Goal: Task Accomplishment & Management: Manage account settings

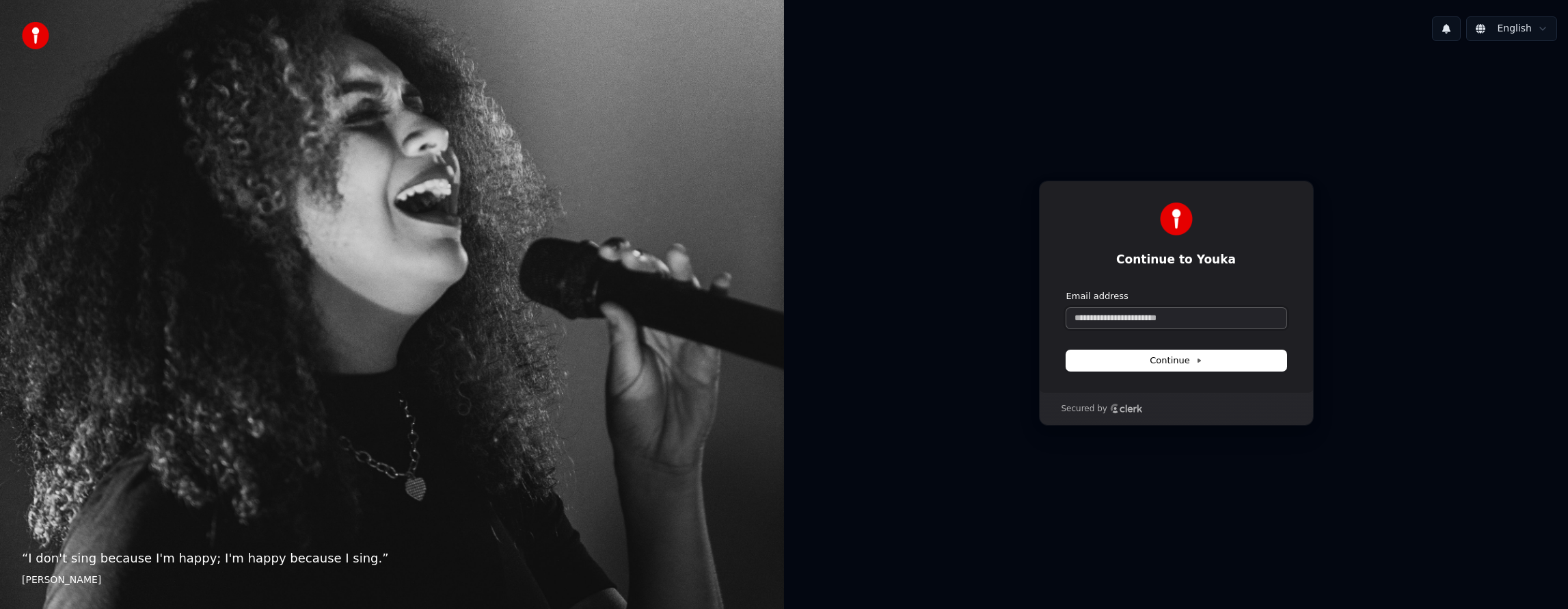
click at [1199, 319] on input "Email address" at bounding box center [1175, 317] width 220 height 21
click at [1170, 321] on input "Email address" at bounding box center [1175, 317] width 220 height 21
click at [1169, 321] on input "Email address" at bounding box center [1175, 317] width 220 height 21
click at [1156, 357] on span "Continue" at bounding box center [1175, 360] width 52 height 12
type input "**********"
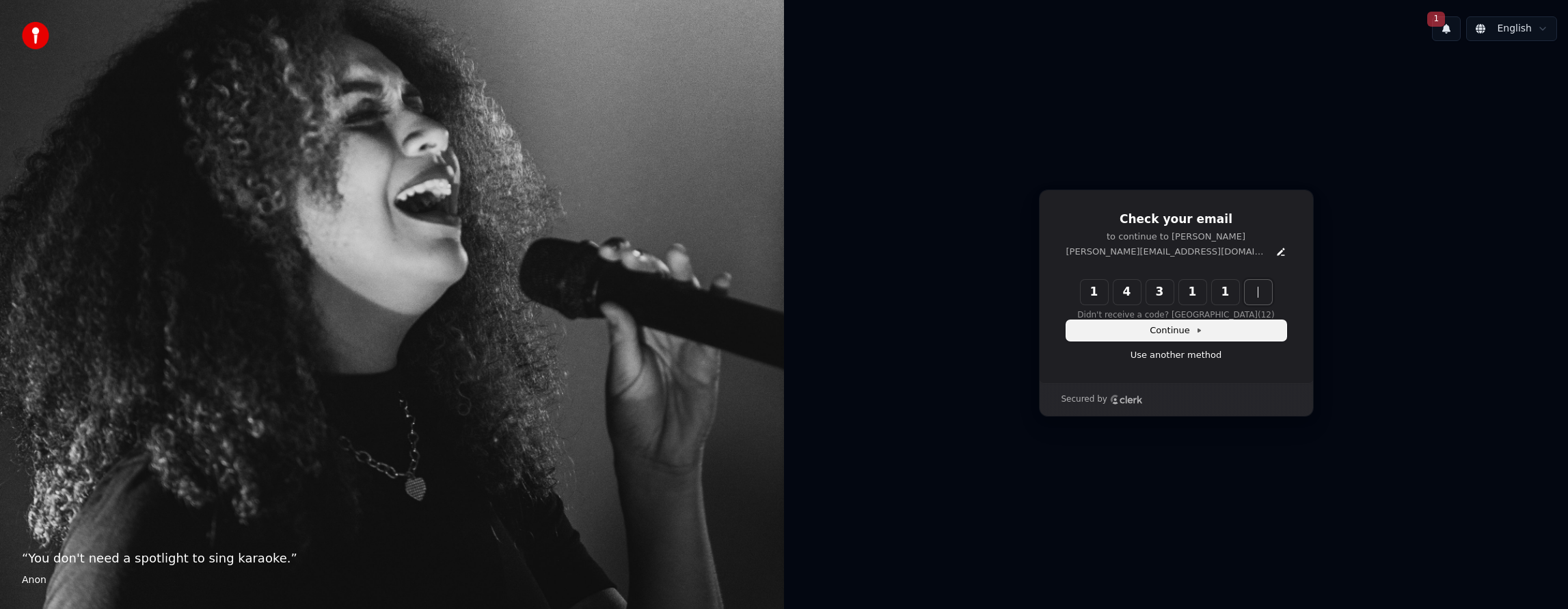
type input "******"
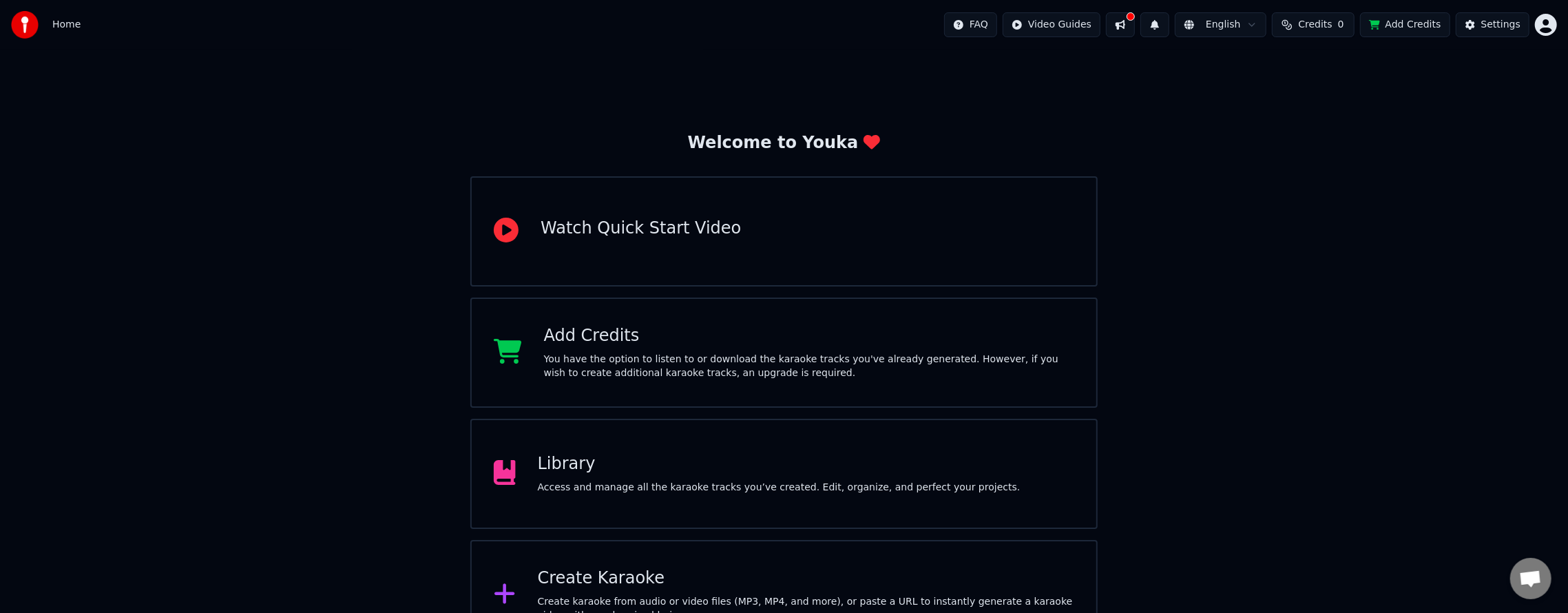
click at [1113, 22] on button at bounding box center [1120, 25] width 29 height 25
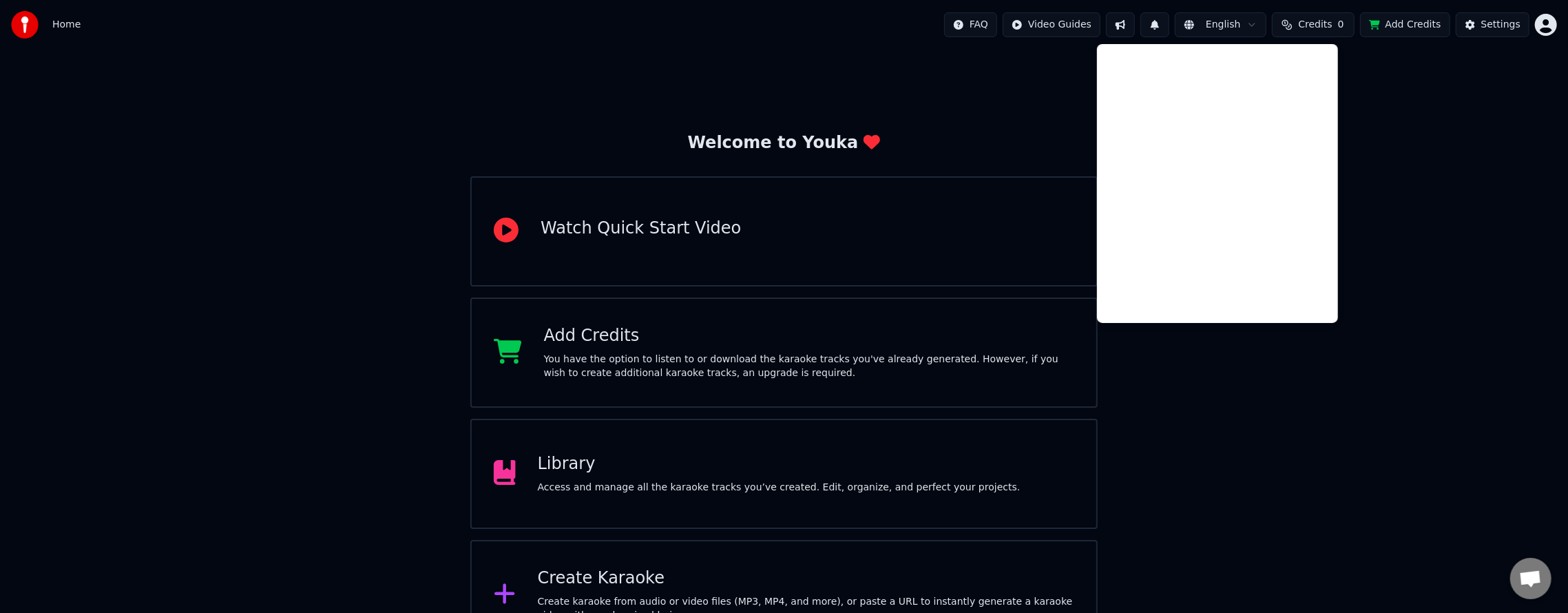
click at [1481, 232] on div "Welcome to Youka Watch Quick Start Video Add Credits You have the option to lis…" at bounding box center [784, 349] width 1568 height 600
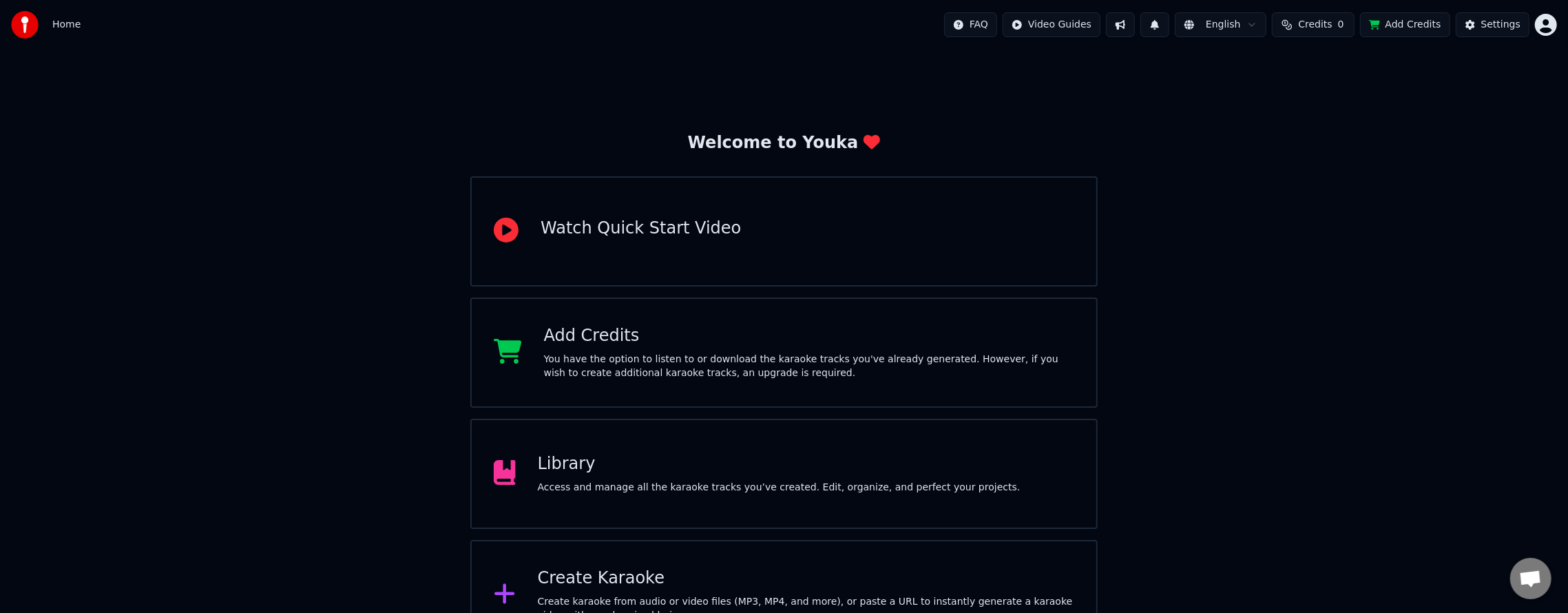
click at [1292, 25] on button "Credits 0" at bounding box center [1313, 25] width 83 height 25
click at [1320, 102] on button "Refresh" at bounding box center [1310, 103] width 71 height 25
click at [1241, 64] on th "Topup" at bounding box center [1232, 65] width 39 height 28
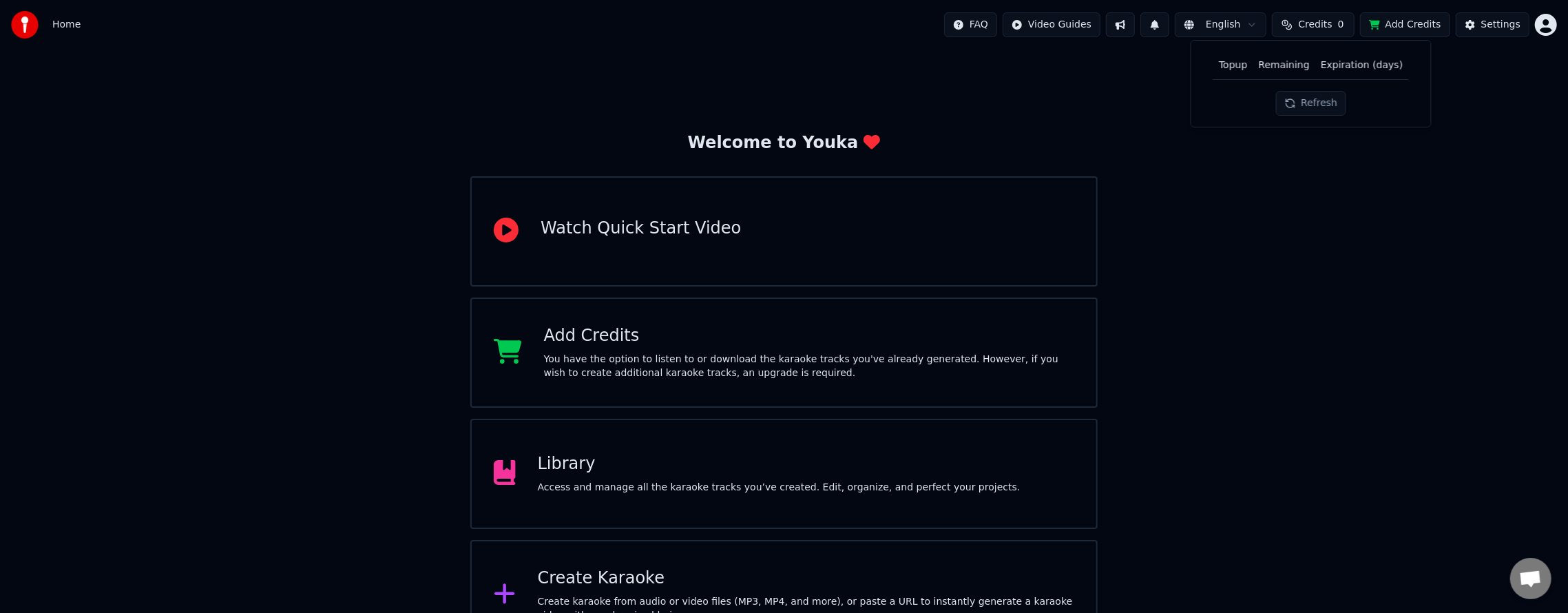
click at [1283, 61] on th "Remaining" at bounding box center [1283, 65] width 62 height 28
click at [1278, 62] on th "Remaining" at bounding box center [1283, 65] width 62 height 28
click at [1340, 57] on th "Expiration (days)" at bounding box center [1361, 65] width 93 height 28
click at [1337, 65] on th "Expiration (days)" at bounding box center [1361, 65] width 93 height 28
click at [1557, 21] on div "Home FAQ Video Guides English Credits 0 Add Credits Settings" at bounding box center [784, 25] width 1568 height 50
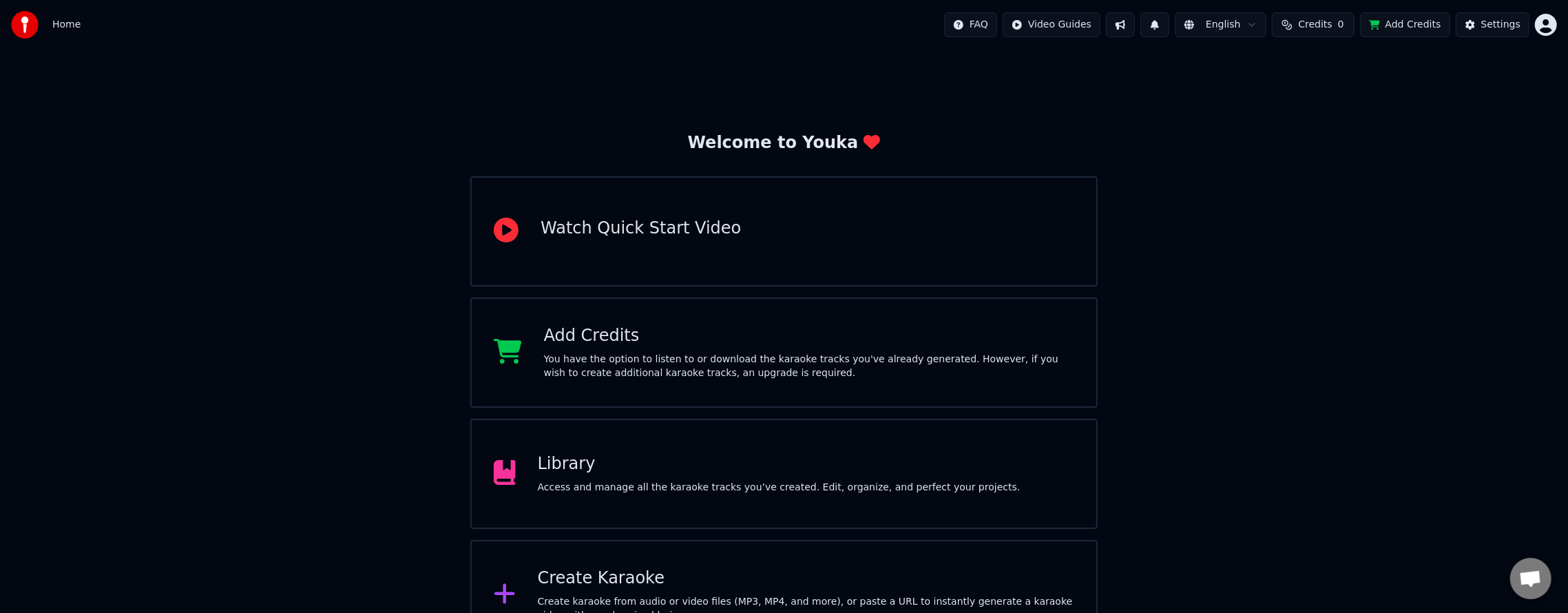
click at [1550, 24] on html "Home FAQ Video Guides English Credits 0 Add Credits Settings Welcome to Youka W…" at bounding box center [784, 325] width 1568 height 650
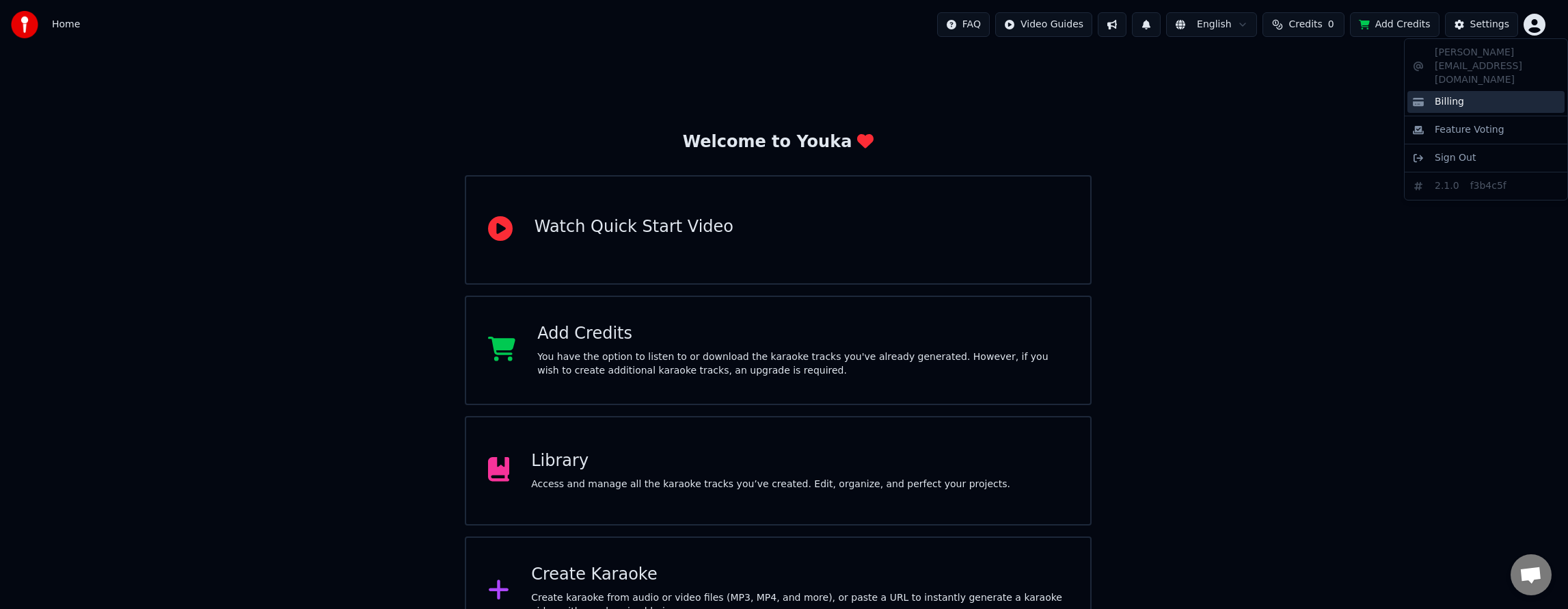
click at [1447, 95] on span "Billing" at bounding box center [1449, 102] width 30 height 14
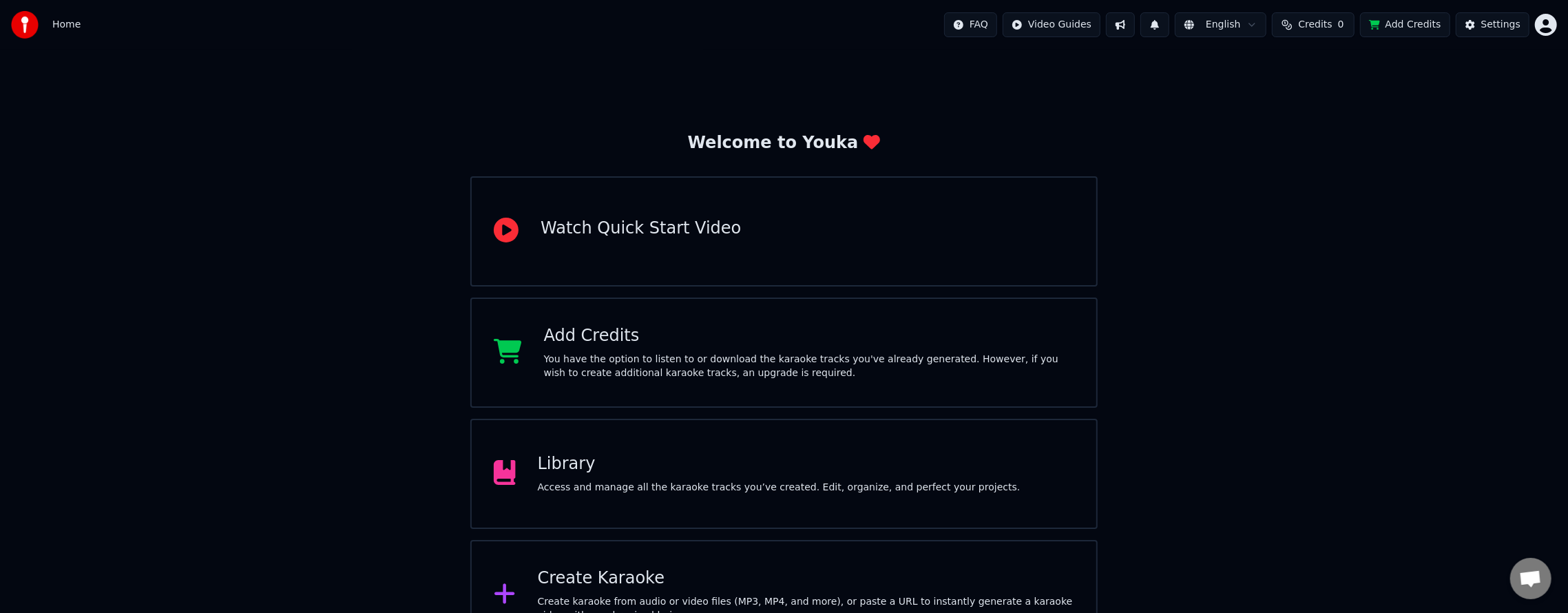
click at [1555, 30] on html "Home FAQ Video Guides English Credits 0 Add Credits Settings Welcome to Youka W…" at bounding box center [784, 325] width 1568 height 650
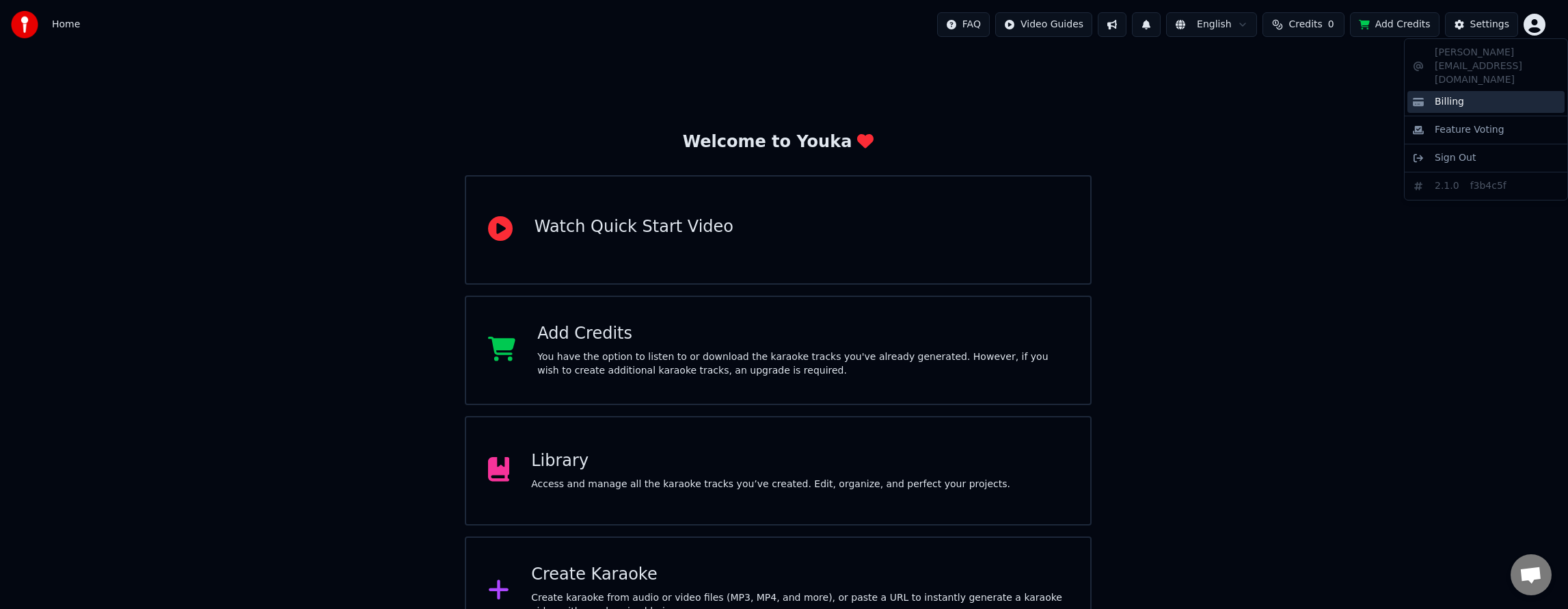
click at [1459, 95] on span "Billing" at bounding box center [1449, 102] width 30 height 14
click at [1536, 24] on html "Home FAQ Video Guides English Credits 0 Add Credits Settings Welcome to Youka W…" at bounding box center [784, 323] width 1568 height 646
click at [1369, 206] on html "Home FAQ Video Guides English Credits 0 Add Credits Settings Welcome to Youka W…" at bounding box center [784, 323] width 1568 height 646
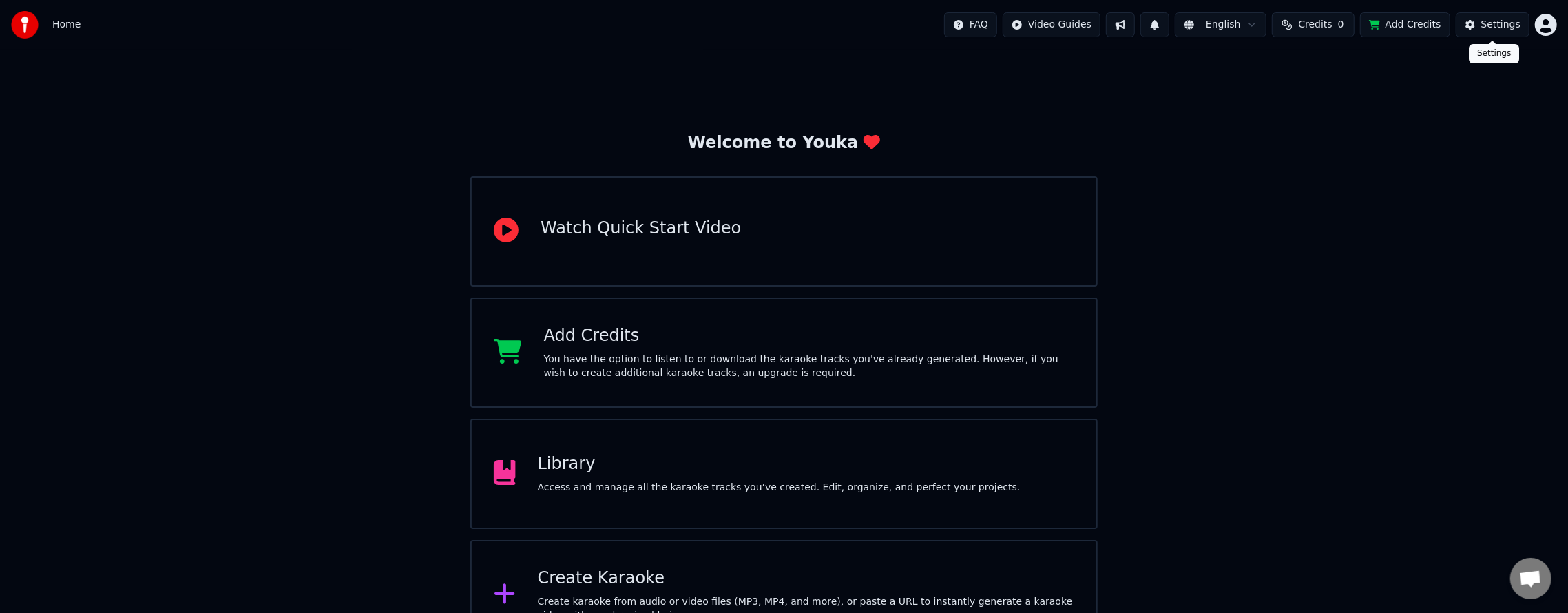
click at [1483, 18] on div "Settings" at bounding box center [1500, 25] width 39 height 14
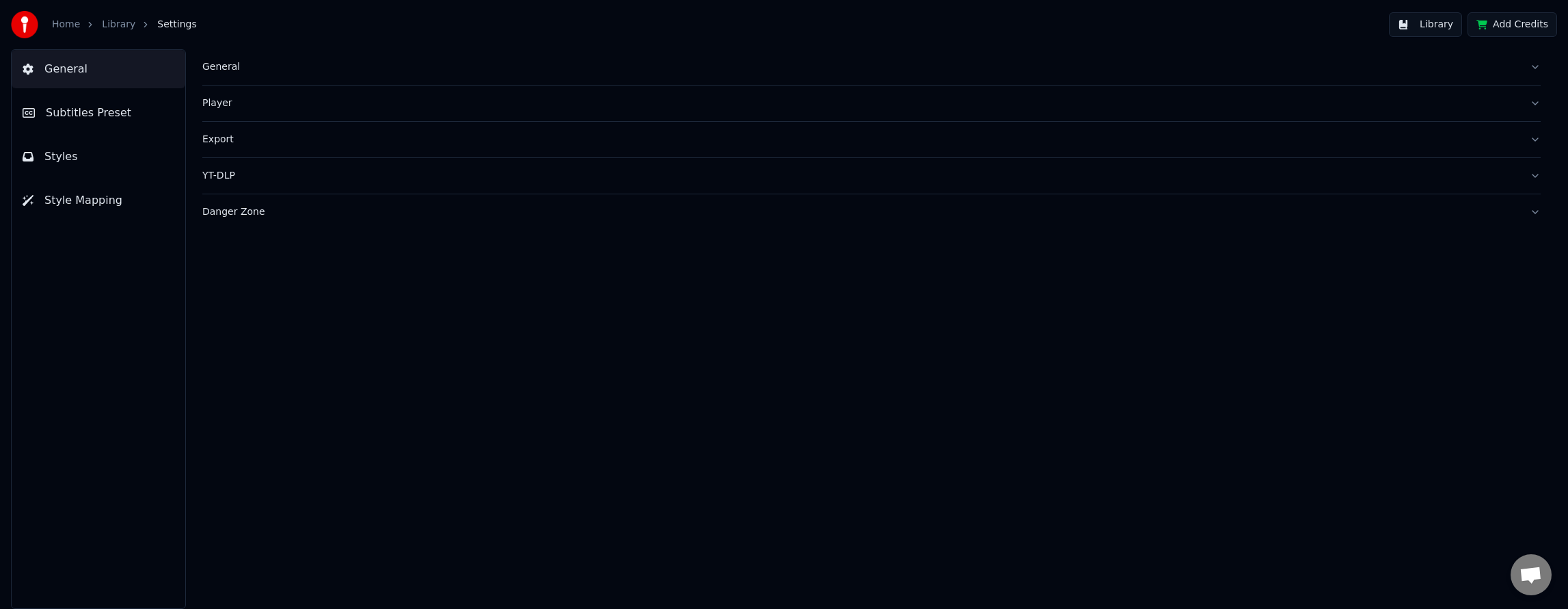
click at [65, 19] on link "Home" at bounding box center [65, 24] width 28 height 14
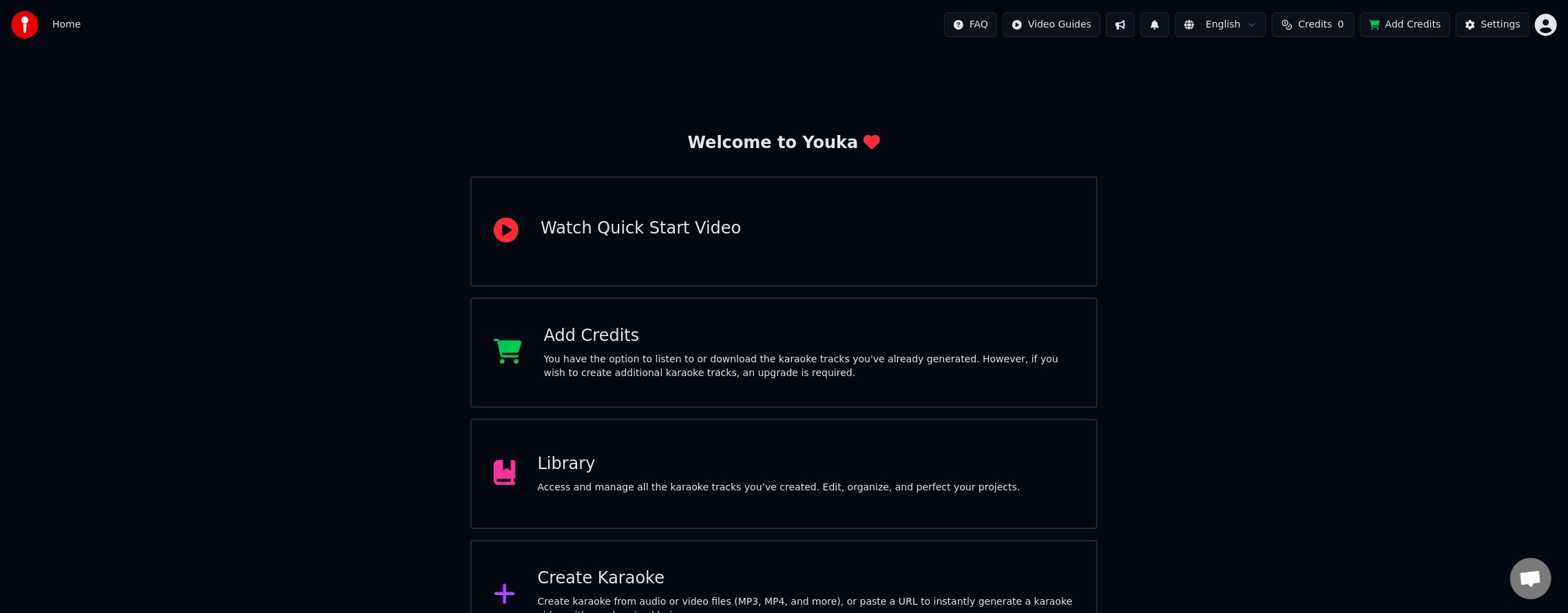
click at [1155, 28] on button at bounding box center [1155, 25] width 29 height 25
click at [1111, 25] on button at bounding box center [1120, 25] width 29 height 25
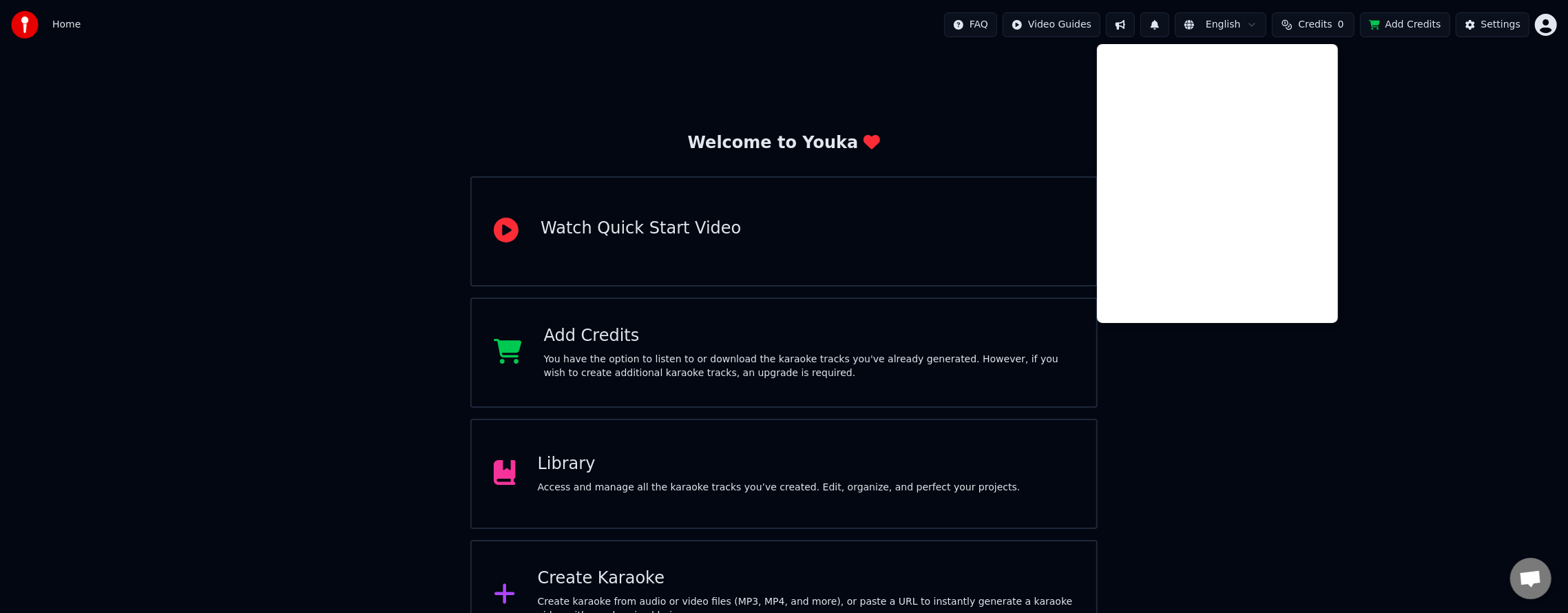
click at [1484, 175] on div "Welcome to Youka Watch Quick Start Video Add Credits You have the option to lis…" at bounding box center [784, 349] width 1568 height 600
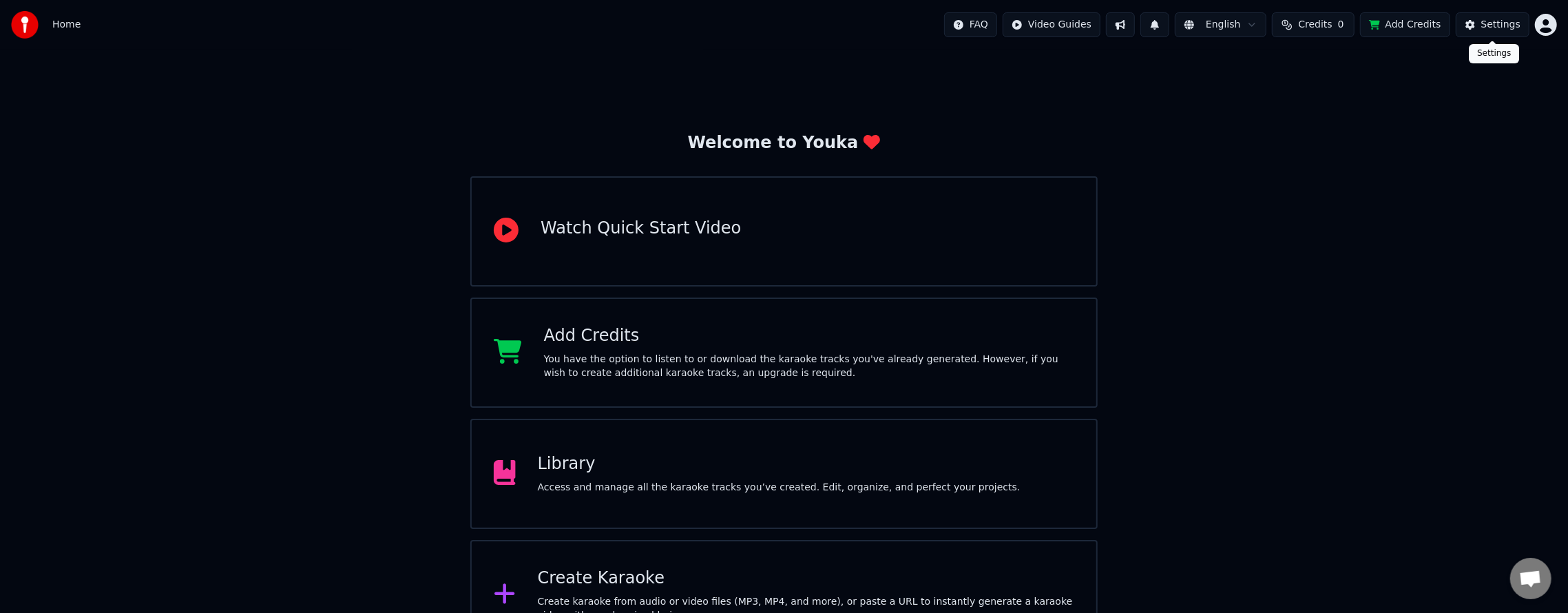
click at [1511, 25] on div "Settings" at bounding box center [1500, 25] width 39 height 14
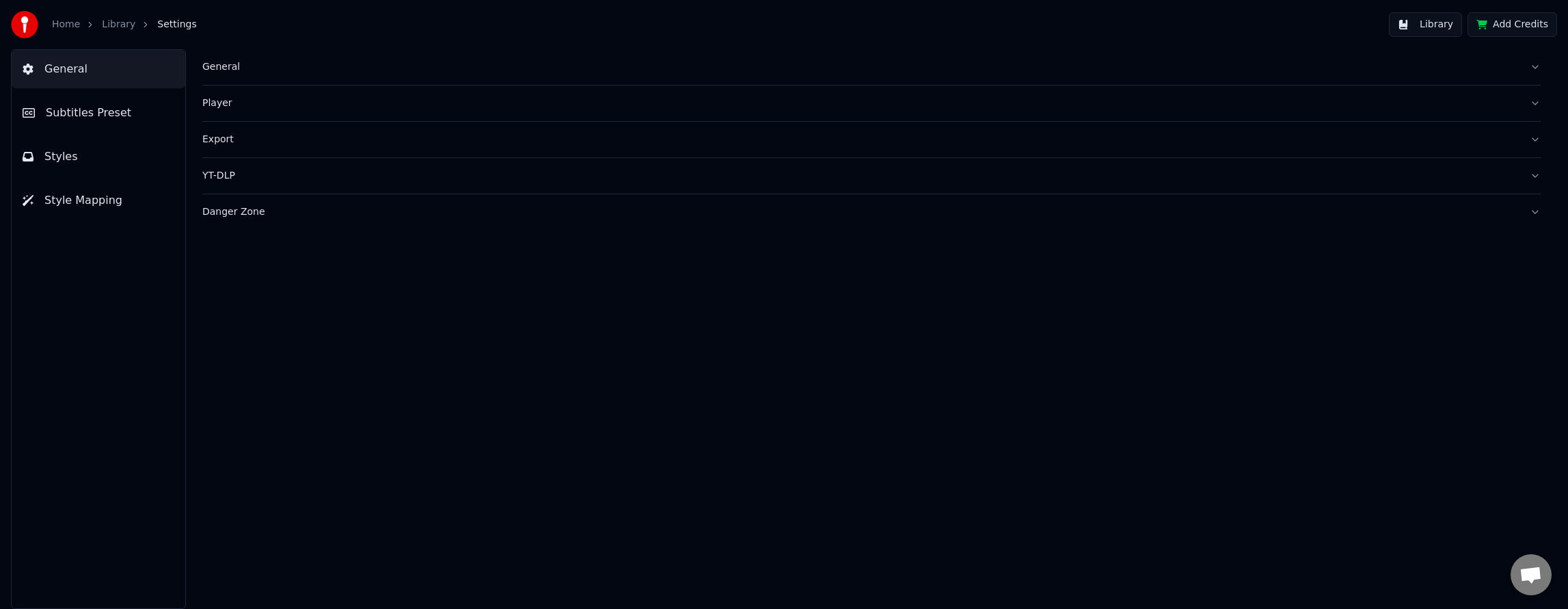
click at [226, 65] on div "General" at bounding box center [860, 67] width 1316 height 14
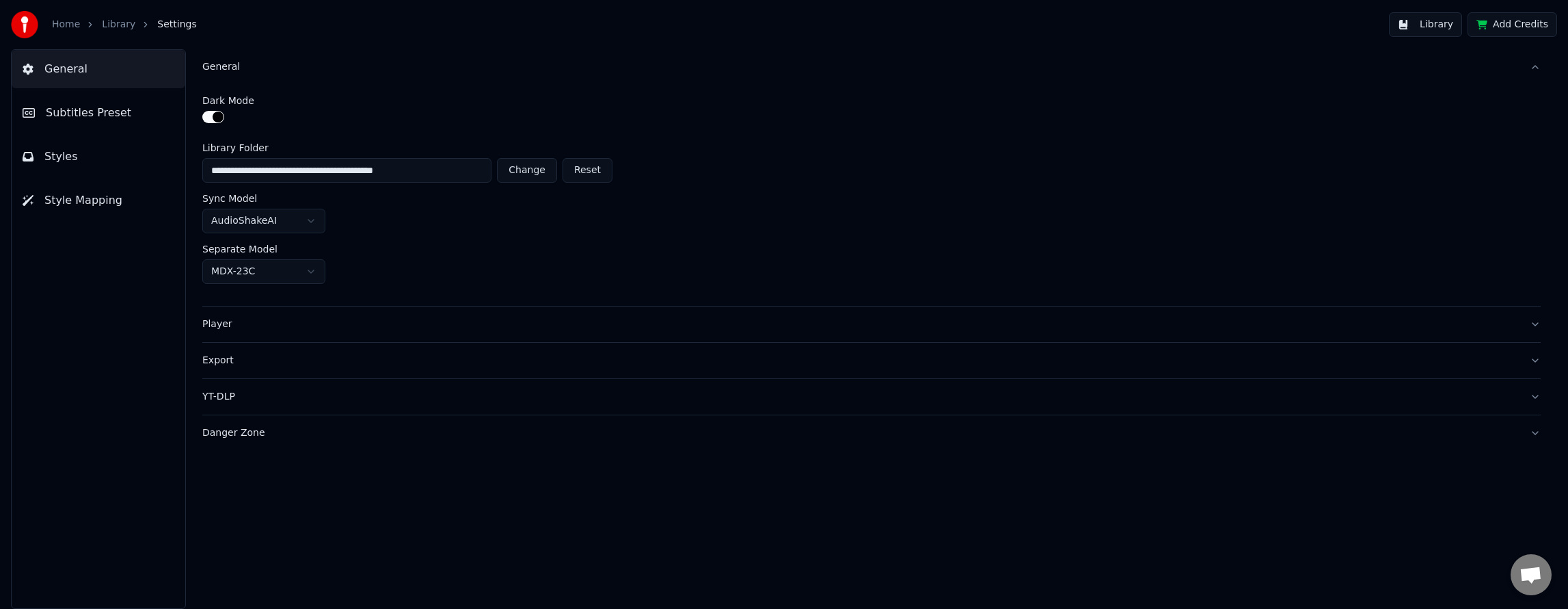
click at [226, 65] on div "General" at bounding box center [860, 67] width 1316 height 14
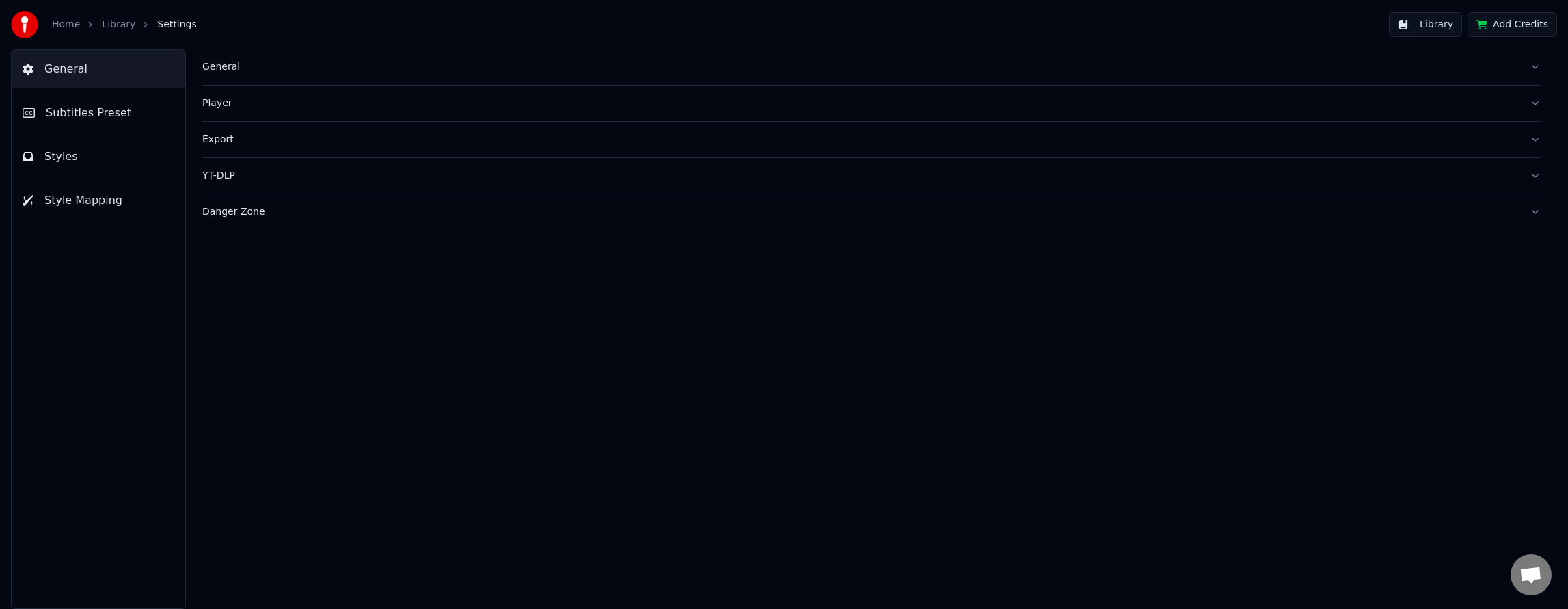
click at [1487, 21] on button "Add Credits" at bounding box center [1512, 24] width 90 height 24
